Goal: Download file/media

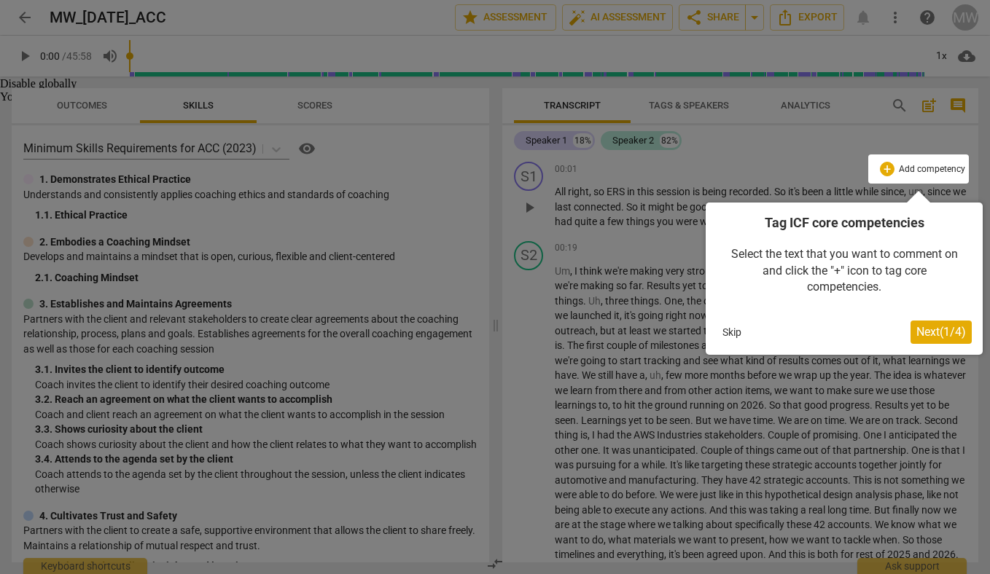
click at [732, 334] on button "Skip" at bounding box center [731, 332] width 31 height 22
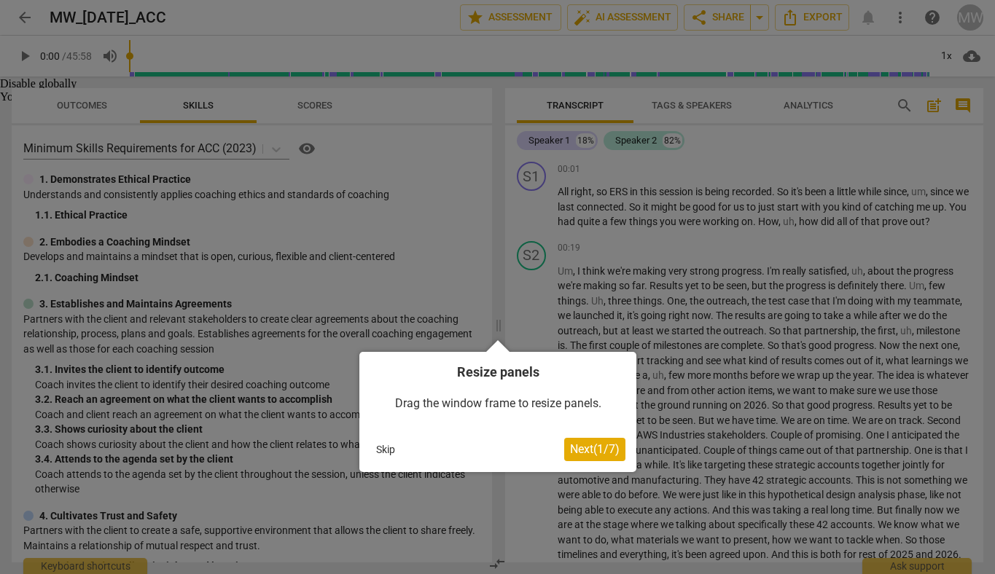
click at [382, 451] on button "Skip" at bounding box center [385, 450] width 31 height 22
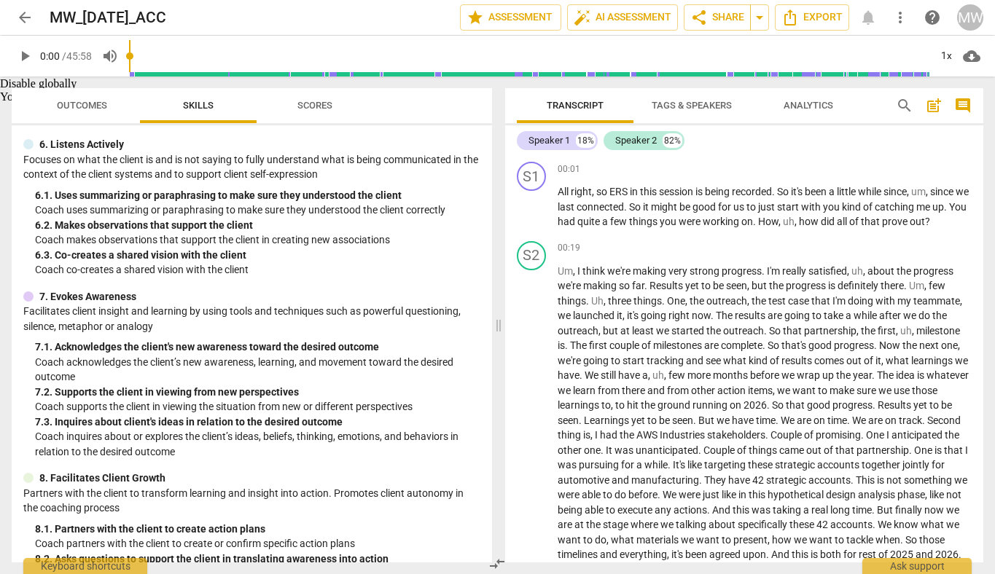
scroll to position [765, 0]
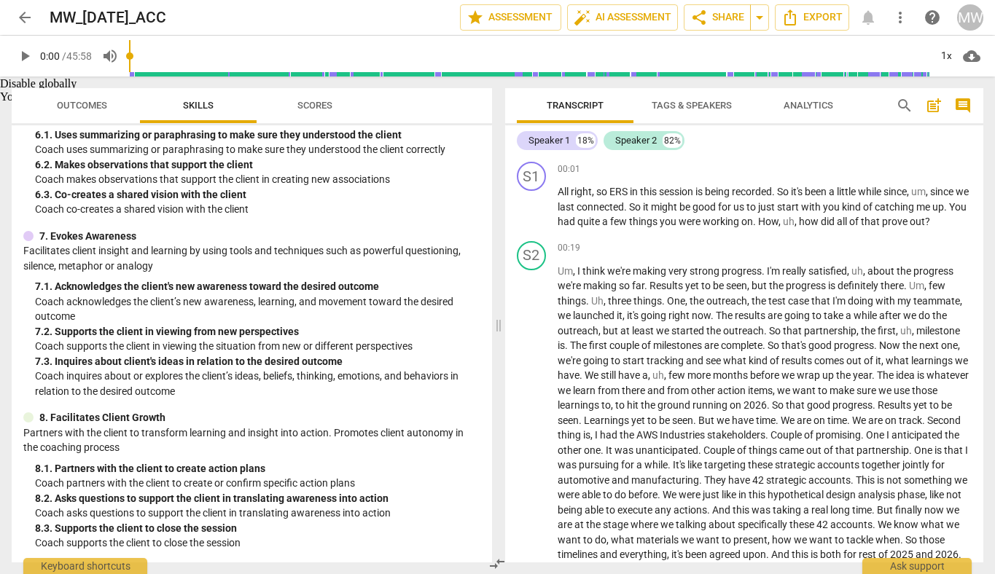
click at [330, 109] on span "Scores" at bounding box center [314, 105] width 35 height 11
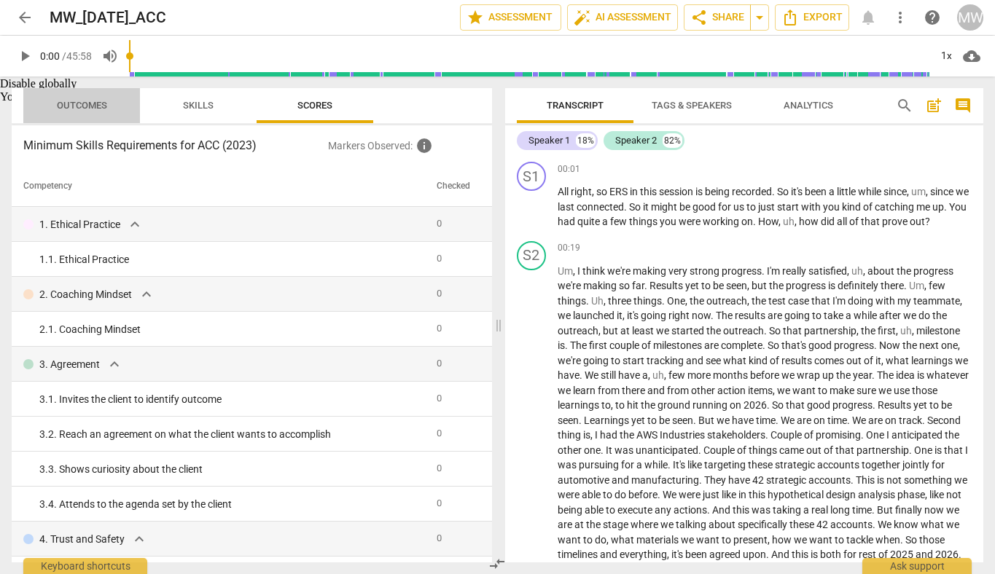
click at [90, 106] on span "Outcomes" at bounding box center [82, 105] width 50 height 11
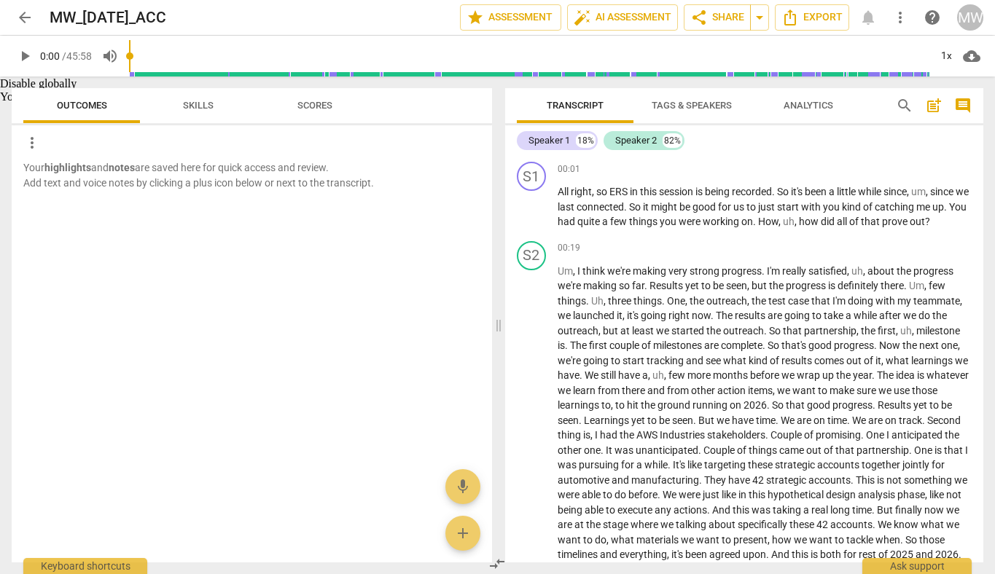
click at [191, 105] on span "Skills" at bounding box center [198, 105] width 31 height 11
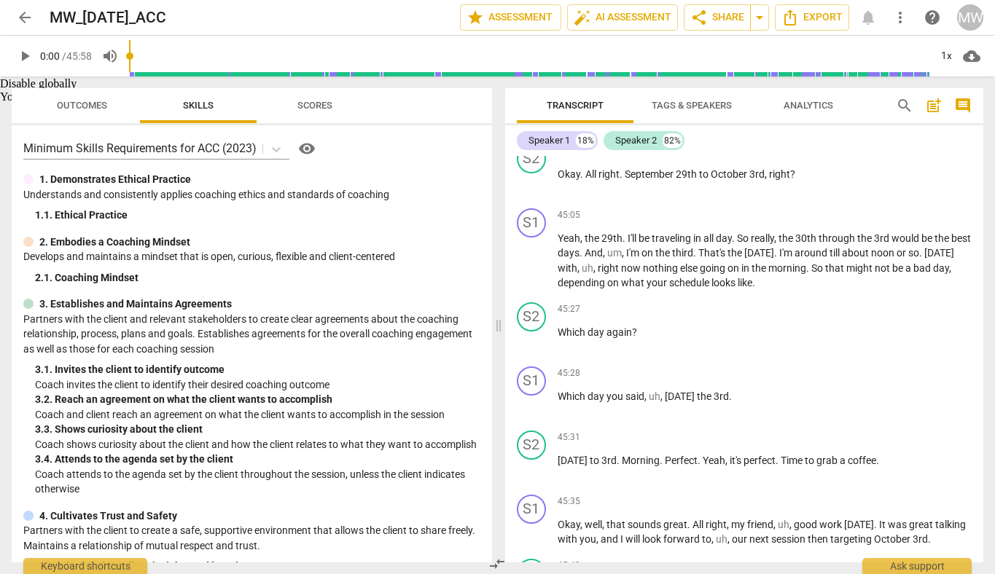
scroll to position [9379, 0]
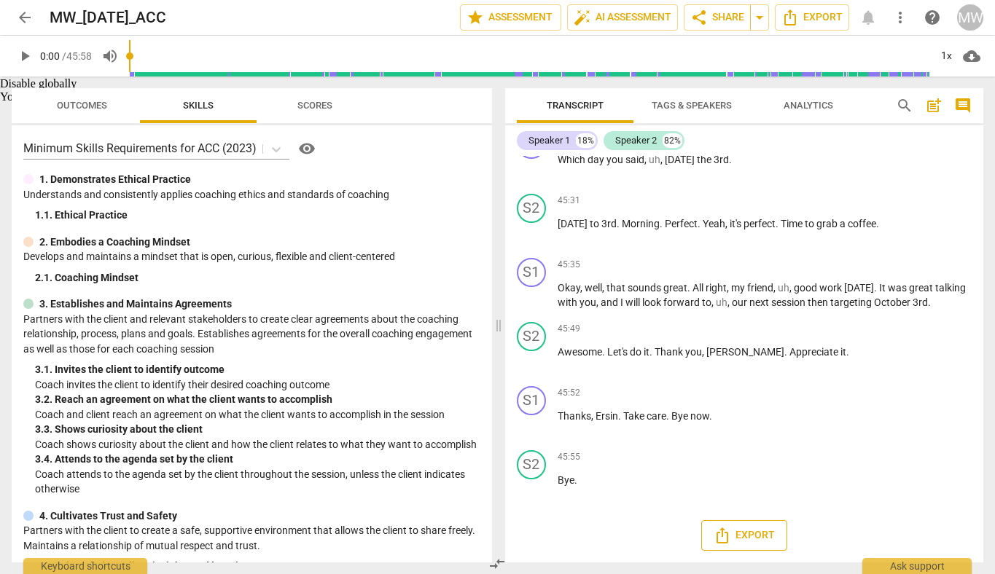
click at [728, 533] on icon "Export" at bounding box center [721, 535] width 17 height 17
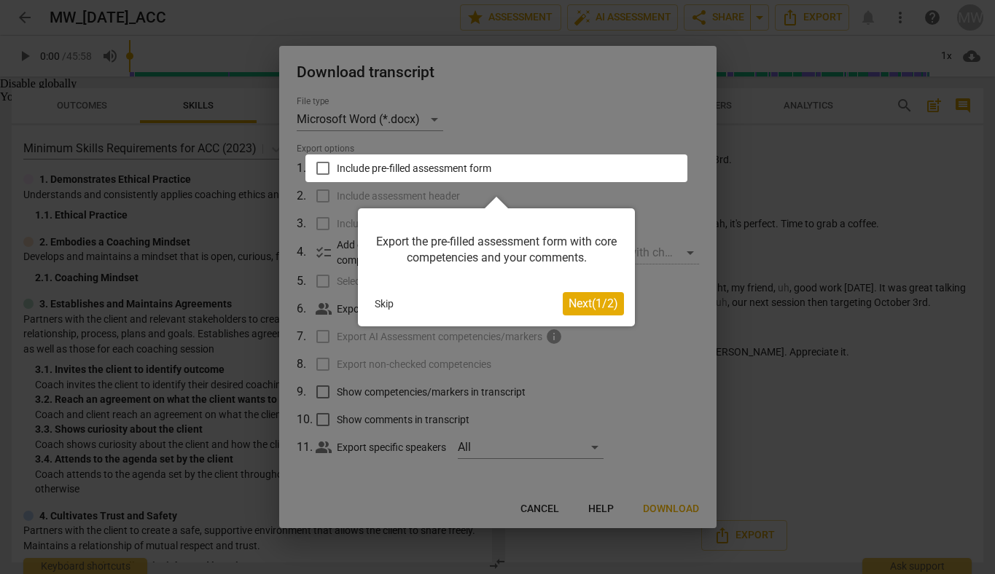
click at [574, 303] on span "Next ( 1 / 2 )" at bounding box center [593, 304] width 50 height 14
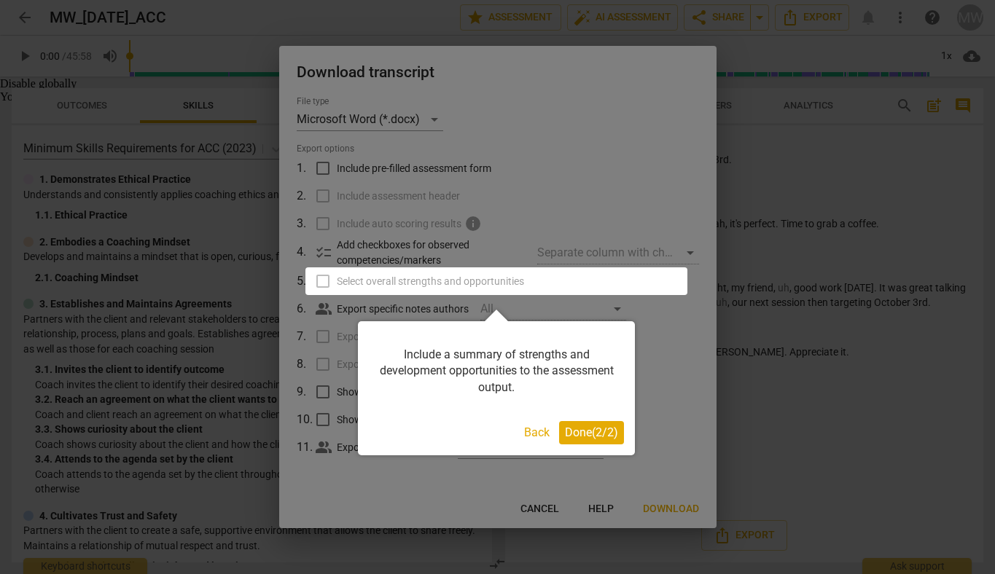
click at [566, 430] on span "Done ( 2 / 2 )" at bounding box center [591, 433] width 53 height 14
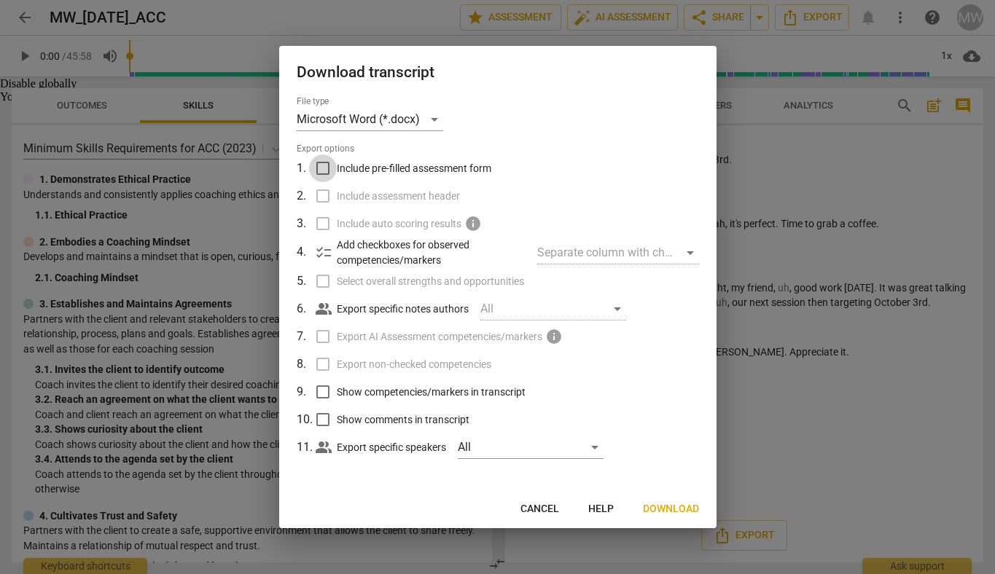
click at [322, 170] on input "Include pre-filled assessment form" at bounding box center [323, 168] width 28 height 28
checkbox input "true"
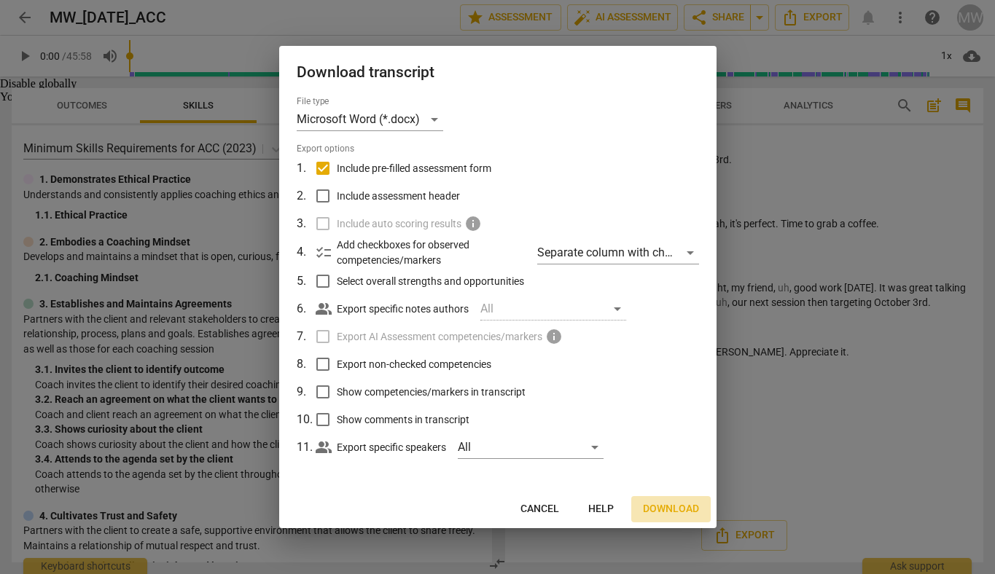
click at [678, 507] on span "Download" at bounding box center [671, 509] width 56 height 15
